Goal: Information Seeking & Learning: Learn about a topic

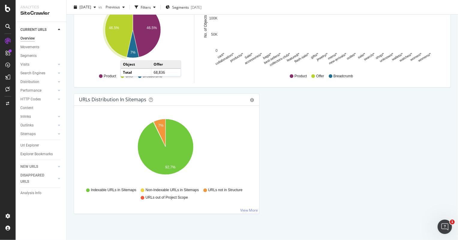
scroll to position [629, 0]
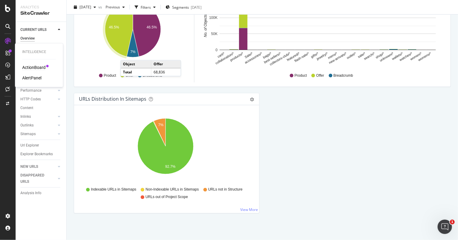
click at [38, 65] on div "ActionBoard" at bounding box center [33, 67] width 23 height 6
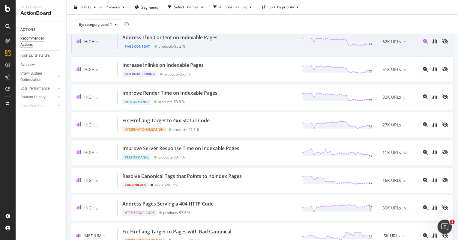
scroll to position [109, 0]
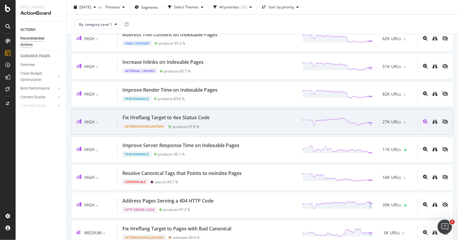
click at [187, 117] on div "Fix Hreflang Target to 4xx Status Code" at bounding box center [165, 117] width 87 height 7
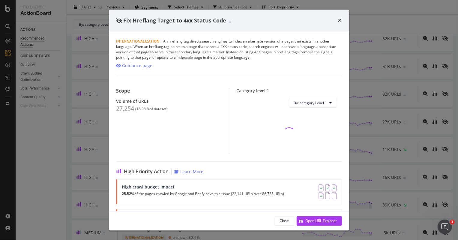
click at [68, 130] on div "Fix Hreflang Target to 4xx Status Code Internationalization | An hreflang tag d…" at bounding box center [229, 120] width 458 height 240
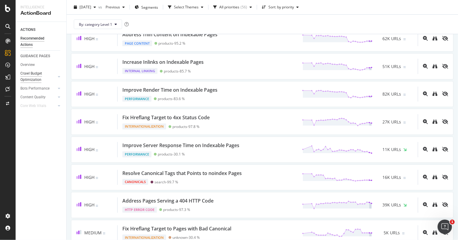
click at [34, 73] on div "Crawl Budget Optimization" at bounding box center [35, 76] width 31 height 13
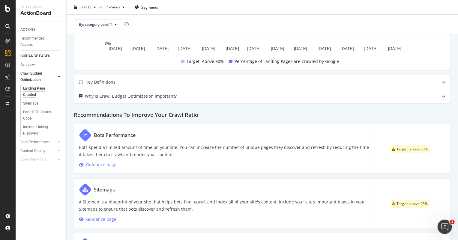
scroll to position [138, 0]
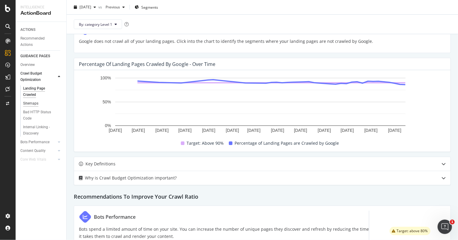
click at [33, 104] on div "Sitemaps" at bounding box center [30, 103] width 15 height 6
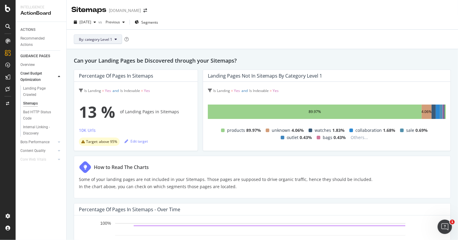
click at [113, 39] on button "By: category Level 1" at bounding box center [98, 39] width 48 height 10
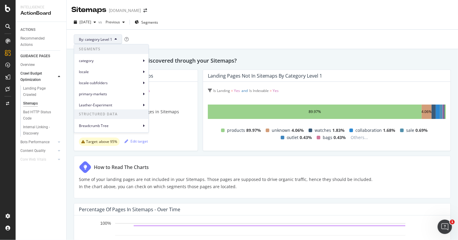
click at [189, 45] on div "By: category Level 1" at bounding box center [262, 39] width 382 height 19
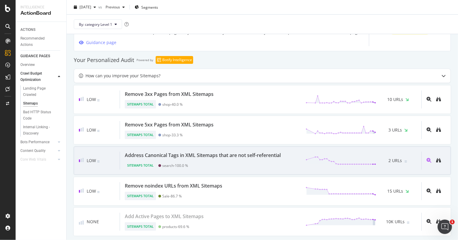
scroll to position [334, 0]
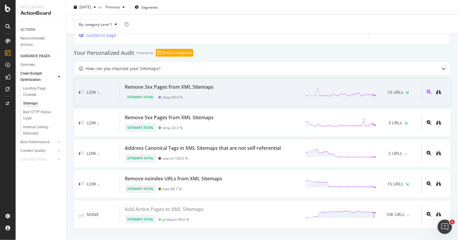
click at [205, 91] on div "Sitemaps Total shop - 40.0 %" at bounding box center [170, 96] width 91 height 11
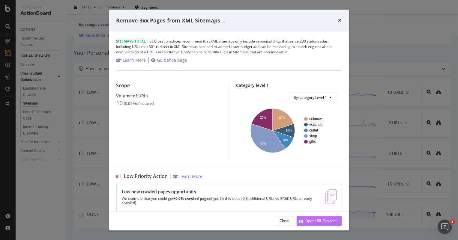
click at [310, 218] on div "Open URL Explorer" at bounding box center [317, 220] width 40 height 9
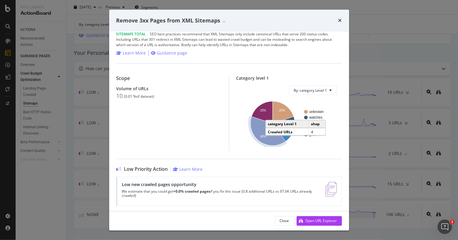
scroll to position [9, 0]
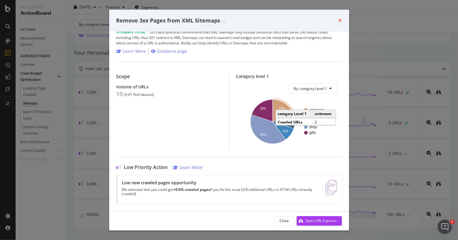
click at [341, 19] on icon "times" at bounding box center [340, 20] width 4 height 5
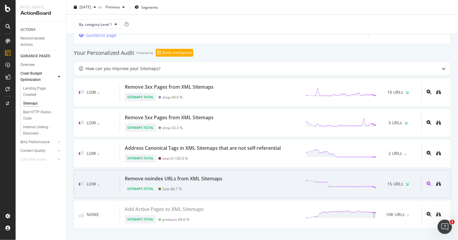
click at [215, 181] on div "Remove noindex URLs from XML Sitemaps" at bounding box center [173, 178] width 97 height 7
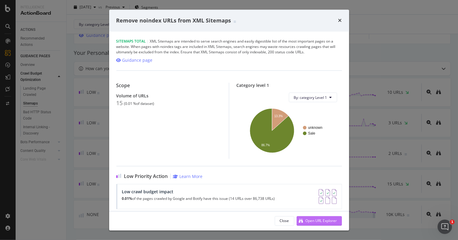
click at [309, 218] on div "Open URL Explorer" at bounding box center [317, 220] width 40 height 9
click at [339, 19] on icon "times" at bounding box center [340, 20] width 4 height 5
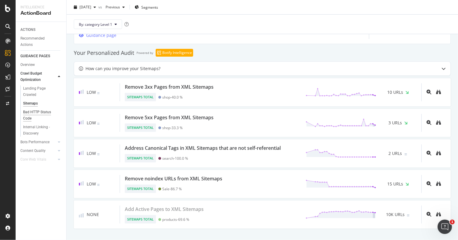
click at [34, 113] on div "Bad HTTP Status Code" at bounding box center [40, 115] width 34 height 13
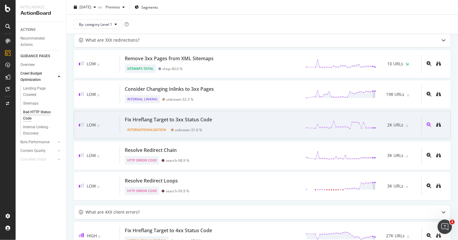
scroll to position [381, 0]
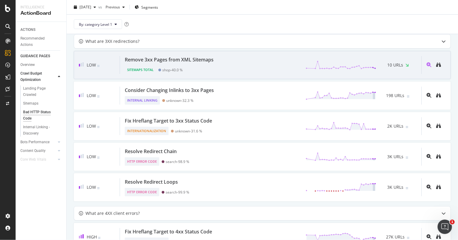
click at [204, 61] on div "Remove 3xx Pages from XML Sitemaps" at bounding box center [169, 59] width 89 height 7
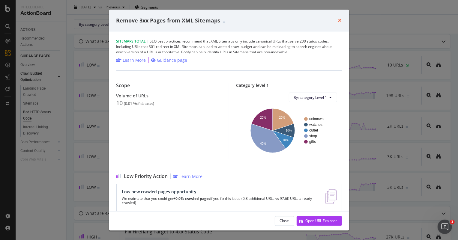
click at [340, 19] on icon "times" at bounding box center [340, 20] width 4 height 5
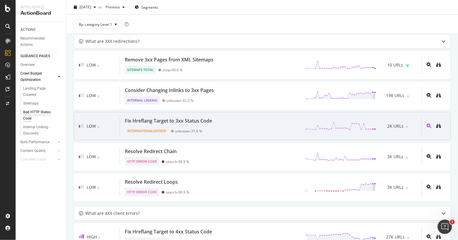
click at [214, 124] on div "Internationalization unknown - 31.6 %" at bounding box center [170, 129] width 90 height 11
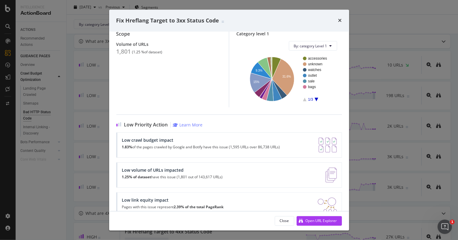
scroll to position [54, 0]
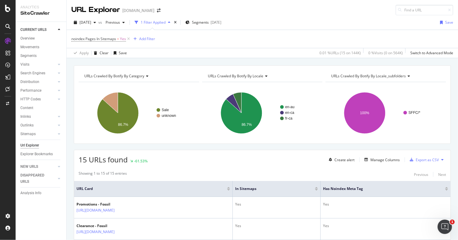
click at [166, 24] on div "1 Filter Applied" at bounding box center [153, 22] width 25 height 5
